Goal: Task Accomplishment & Management: Complete application form

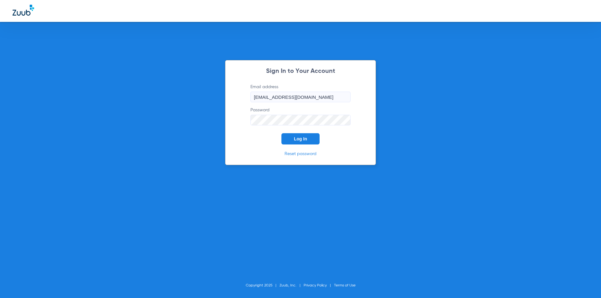
click at [306, 136] on button "Log In" at bounding box center [300, 138] width 38 height 11
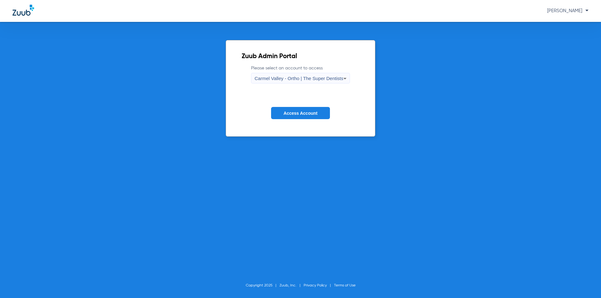
click at [312, 79] on span "Carmel Valley - Ortho | The Super Dentists" at bounding box center [298, 78] width 89 height 5
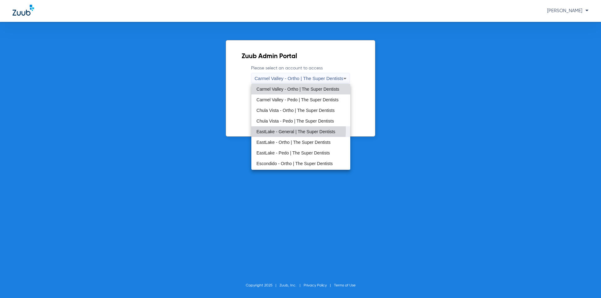
click at [276, 130] on span "EastLake - General | The Super Dentists" at bounding box center [295, 132] width 79 height 4
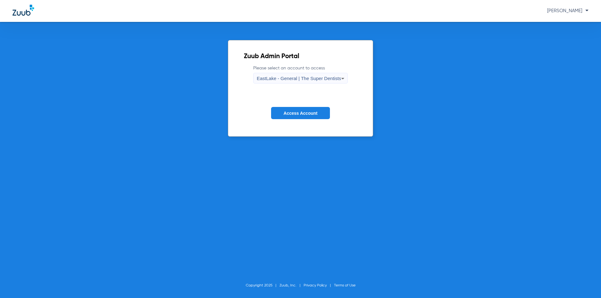
click at [293, 111] on span "Access Account" at bounding box center [300, 113] width 34 height 5
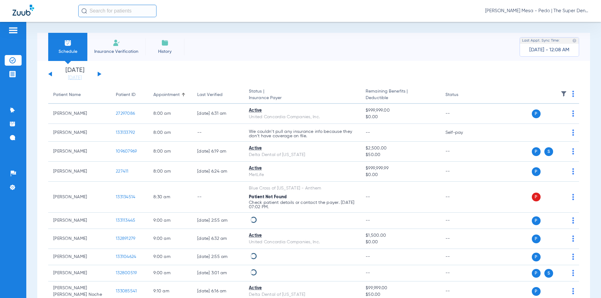
click at [105, 46] on li "Insurance Verification" at bounding box center [116, 47] width 58 height 28
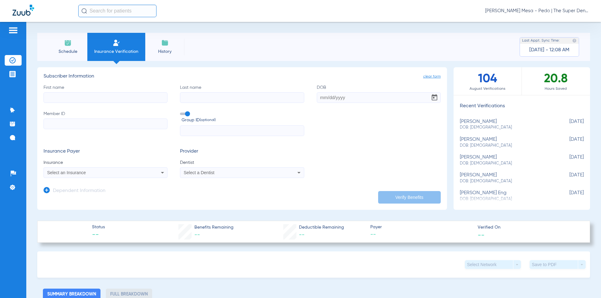
click at [114, 97] on input "First name" at bounding box center [105, 97] width 124 height 11
type input "[PERSON_NAME]"
type input "[DATE]"
click at [113, 125] on input "Member ID" at bounding box center [105, 124] width 124 height 11
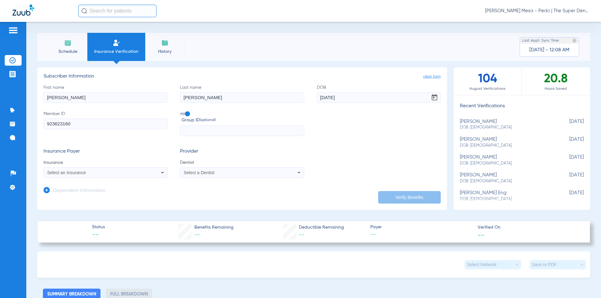
type input "923623160"
click at [117, 170] on div "Select an Insurance" at bounding box center [105, 173] width 123 height 8
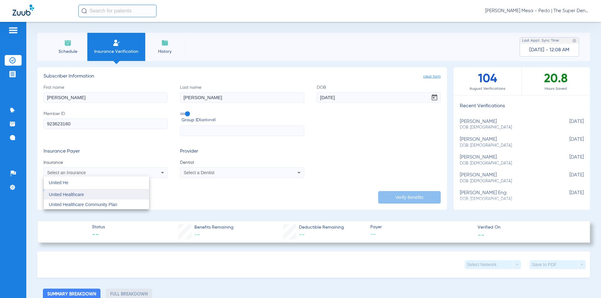
type input "United He"
click at [93, 196] on mat-option "United Healthcare" at bounding box center [96, 195] width 105 height 10
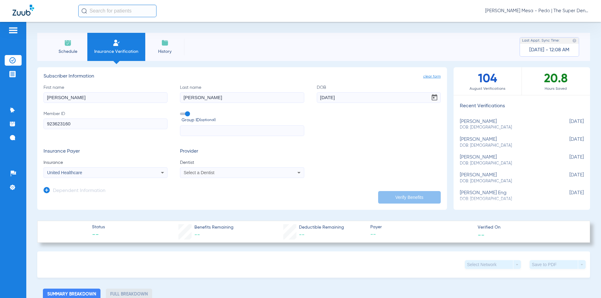
click at [210, 176] on div "Select a Dentist" at bounding box center [241, 173] width 123 height 8
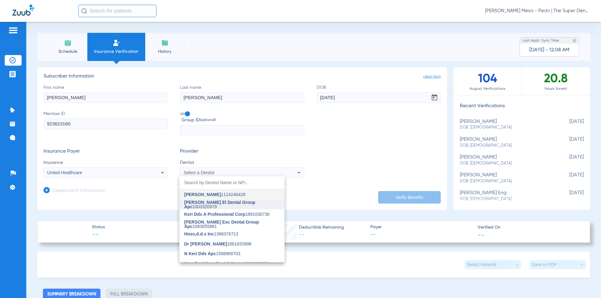
click at [212, 206] on span "[PERSON_NAME] El Dental Group Apc" at bounding box center [219, 204] width 71 height 9
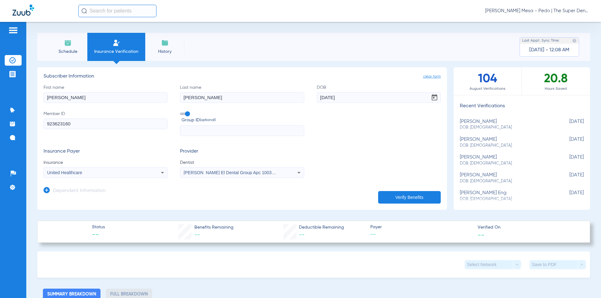
click at [146, 196] on app-dependent-form "Dependent Information" at bounding box center [241, 188] width 397 height 21
click at [136, 192] on app-dependent-form "Dependent Information" at bounding box center [241, 188] width 397 height 21
click at [107, 192] on app-dependent-form "Dependent Information" at bounding box center [241, 188] width 397 height 21
click at [97, 190] on h3 "Dependent Information" at bounding box center [79, 191] width 53 height 6
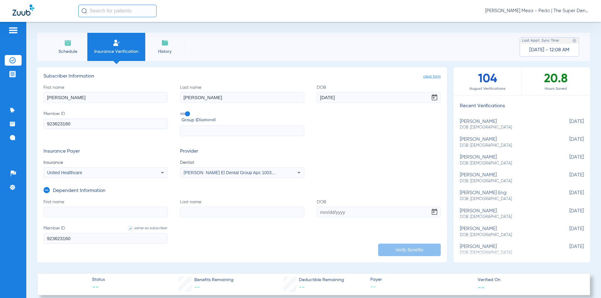
click at [99, 207] on input "First name" at bounding box center [105, 212] width 124 height 11
type input "[PERSON_NAME]"
type input "C"
type input "[PERSON_NAME]"
type input "[DATE]"
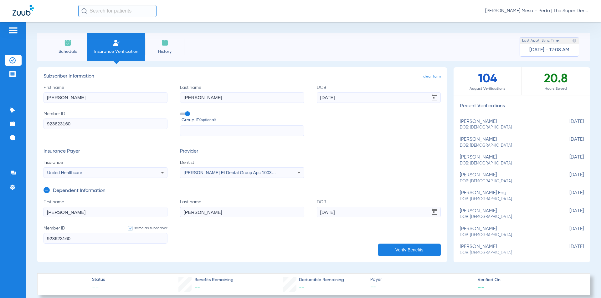
click at [266, 213] on input "[PERSON_NAME]" at bounding box center [242, 212] width 124 height 11
click at [391, 246] on button "Verify Benefits" at bounding box center [409, 250] width 63 height 13
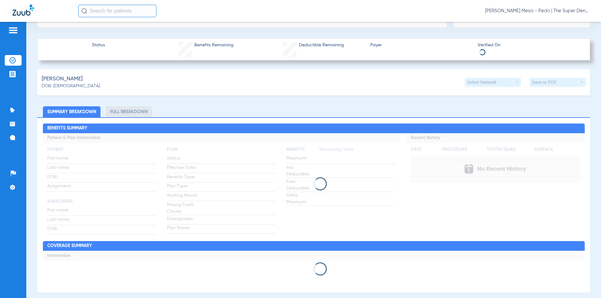
scroll to position [250, 0]
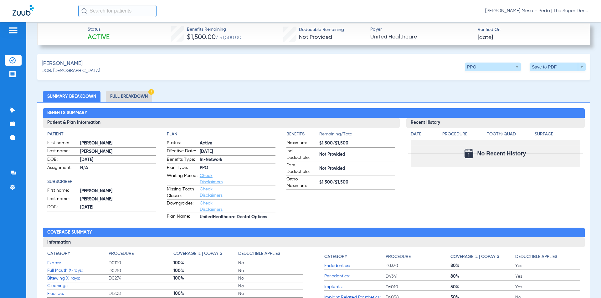
click at [116, 94] on li "Full Breakdown" at bounding box center [129, 96] width 46 height 11
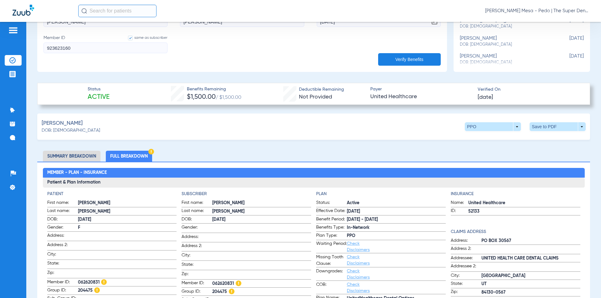
scroll to position [188, 0]
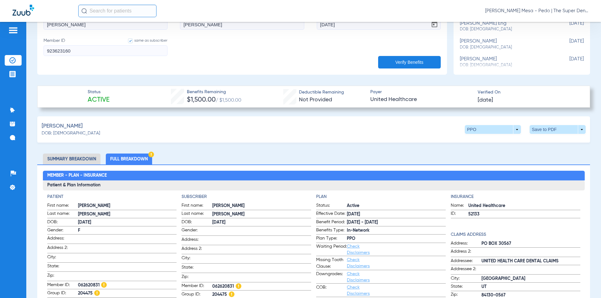
click at [398, 61] on button "Verify Benefits" at bounding box center [409, 62] width 63 height 13
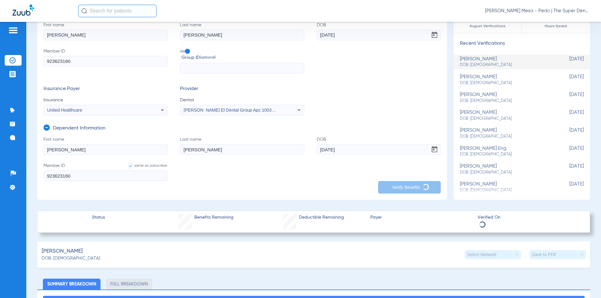
scroll to position [31, 0]
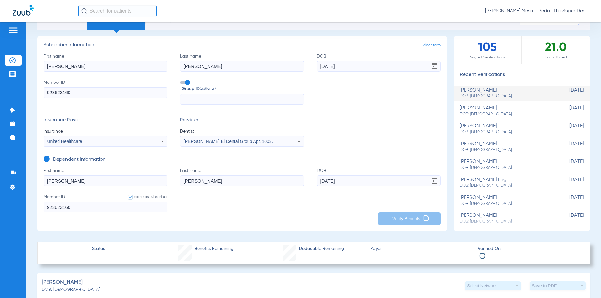
click at [430, 48] on span "clear form" at bounding box center [432, 45] width 18 height 6
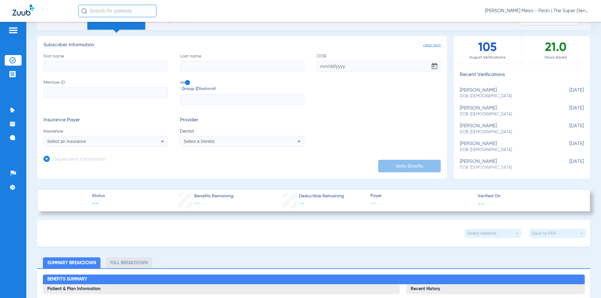
click at [115, 69] on input "First name" at bounding box center [105, 66] width 124 height 11
type input "[PERSON_NAME]"
type input "[DATE]"
click at [111, 99] on label "Member ID" at bounding box center [105, 92] width 124 height 26
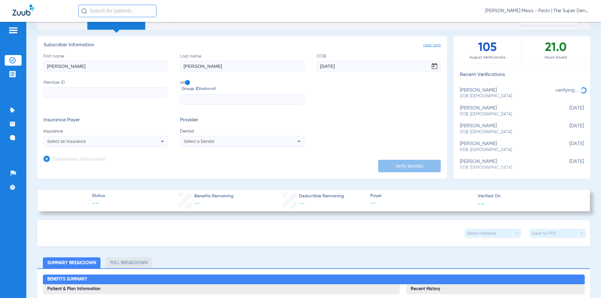
click at [111, 98] on input "Member ID" at bounding box center [105, 92] width 124 height 11
click at [111, 95] on input "Member ID" at bounding box center [105, 92] width 124 height 11
type input "816797192"
click at [114, 145] on div "Select an Insurance" at bounding box center [105, 142] width 123 height 8
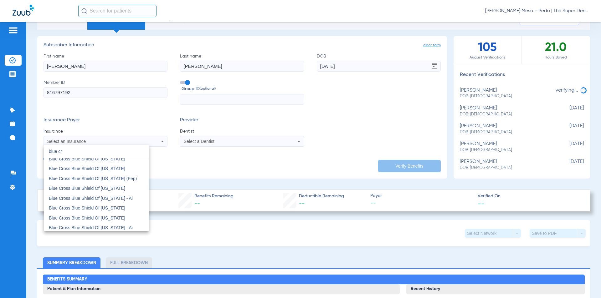
scroll to position [344, 0]
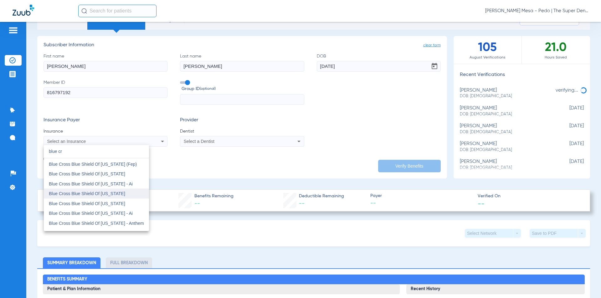
type input "blue cr"
click at [92, 191] on span "Blue Cross Blue Shield Of [US_STATE]" at bounding box center [87, 193] width 76 height 5
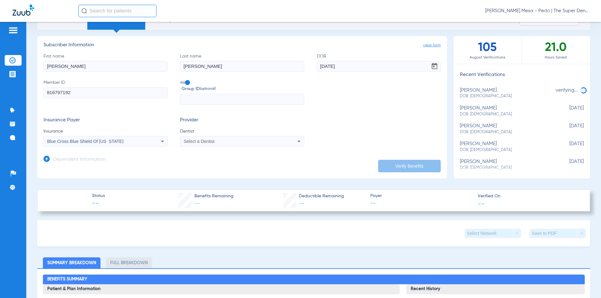
click at [225, 142] on div "Select a Dentist" at bounding box center [231, 141] width 94 height 4
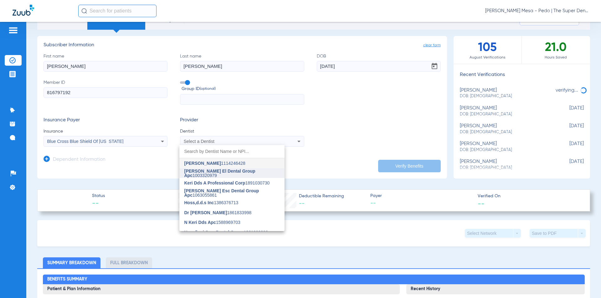
click at [220, 171] on span "[PERSON_NAME] El Dental Group Apc" at bounding box center [219, 173] width 71 height 9
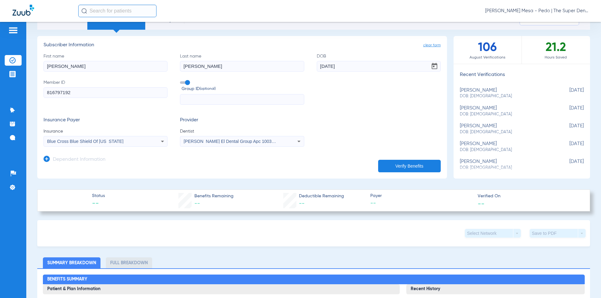
drag, startPoint x: 80, startPoint y: 150, endPoint x: 79, endPoint y: 158, distance: 7.7
click at [80, 150] on app-dependent-form "Dependent Information" at bounding box center [241, 157] width 397 height 21
click at [79, 158] on h3 "Dependent Information" at bounding box center [79, 160] width 53 height 6
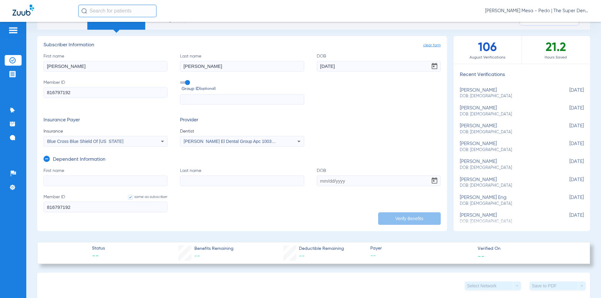
click at [119, 177] on input "First name" at bounding box center [105, 181] width 124 height 11
type input "[PERSON_NAME]"
type input "C"
type input "[PERSON_NAME]"
type input "[DATE]"
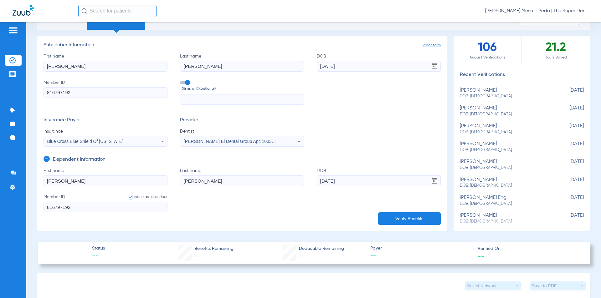
click at [212, 176] on input "[PERSON_NAME]" at bounding box center [242, 181] width 124 height 11
click at [400, 218] on button "Verify Benefits" at bounding box center [409, 218] width 63 height 13
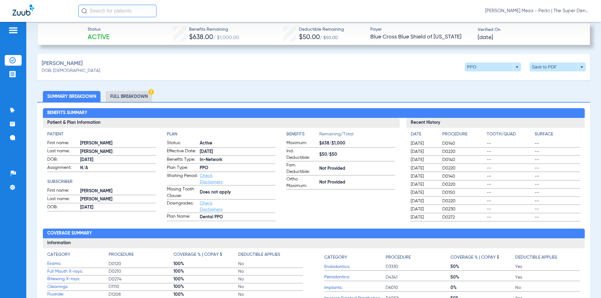
scroll to position [282, 0]
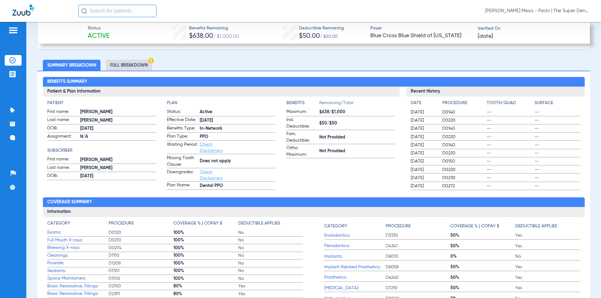
click at [144, 65] on li "Full Breakdown" at bounding box center [129, 65] width 46 height 11
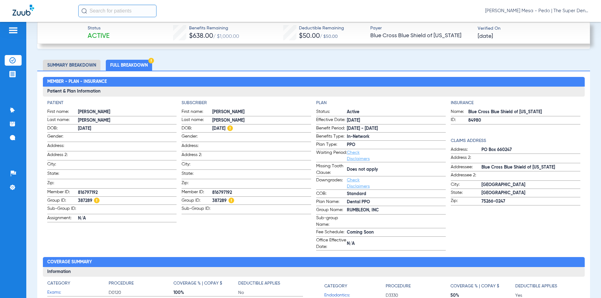
click at [316, 60] on ul "Summary Breakdown Full Breakdown" at bounding box center [313, 65] width 553 height 11
